Goal: Task Accomplishment & Management: Manage account settings

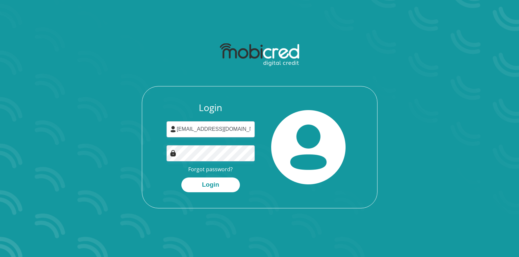
click at [223, 184] on button "Login" at bounding box center [210, 185] width 59 height 15
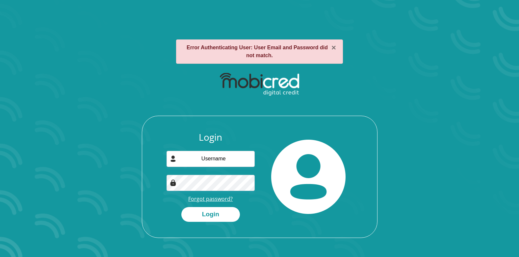
click at [219, 200] on link "Forgot password?" at bounding box center [210, 198] width 44 height 7
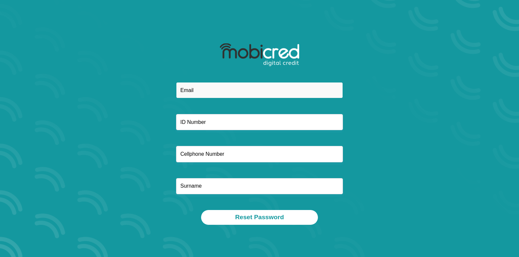
click at [201, 88] on input "email" at bounding box center [259, 90] width 167 height 16
type input "lore-lei2015@telkomsa.net"
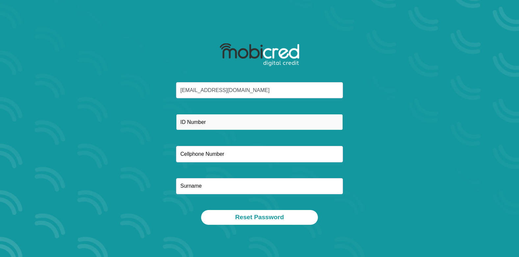
type input "0713493325"
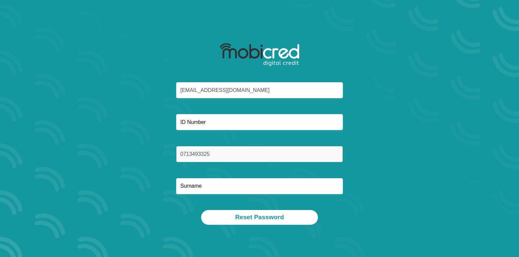
type input "Cerqueira"
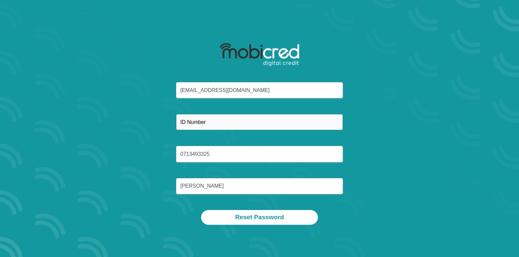
click at [209, 125] on input "text" at bounding box center [259, 122] width 167 height 16
